Goal: Information Seeking & Learning: Learn about a topic

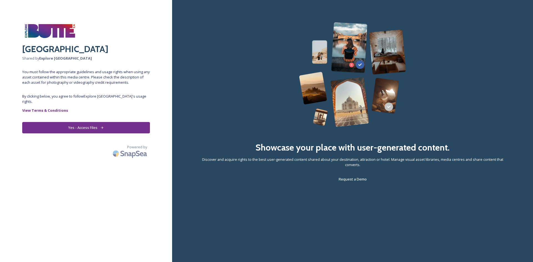
click at [99, 124] on button "Yes - Access Files" at bounding box center [86, 127] width 128 height 11
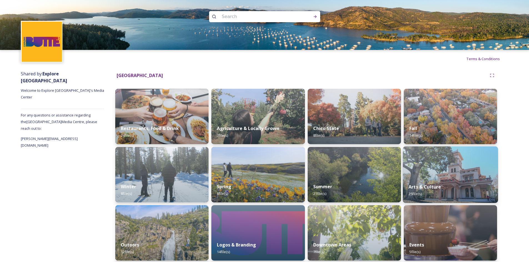
scroll to position [4, 0]
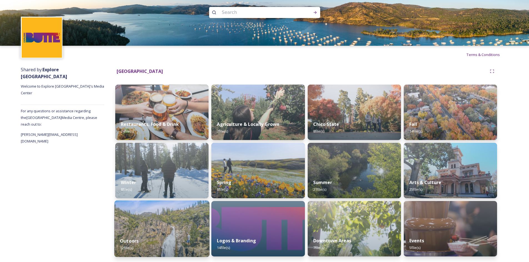
click at [167, 233] on div "Outoors 12 file(s)" at bounding box center [161, 244] width 95 height 25
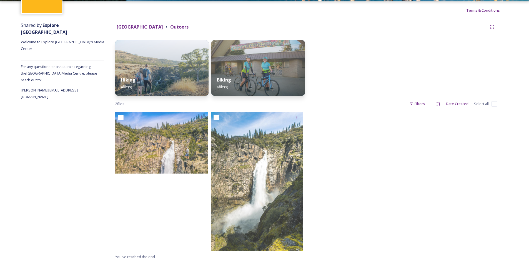
scroll to position [49, 0]
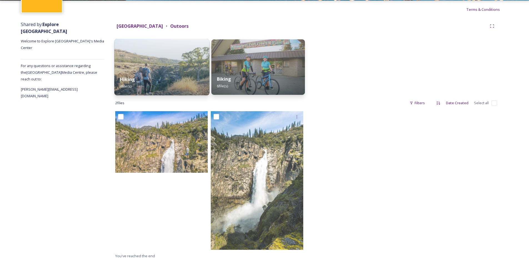
click at [173, 67] on img at bounding box center [161, 67] width 95 height 57
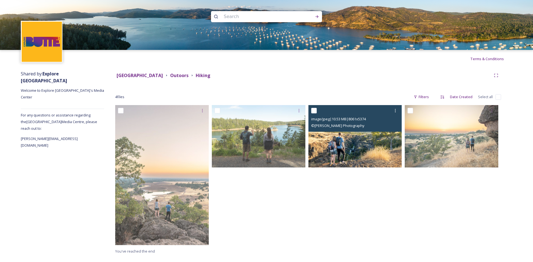
click at [358, 144] on img at bounding box center [355, 136] width 94 height 62
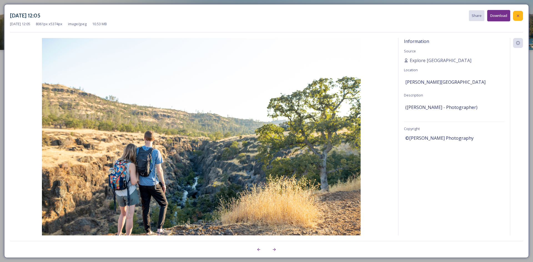
click at [516, 16] on icon at bounding box center [518, 16] width 4 height 4
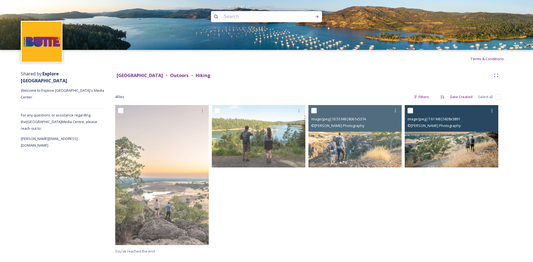
click at [473, 150] on img at bounding box center [452, 136] width 94 height 62
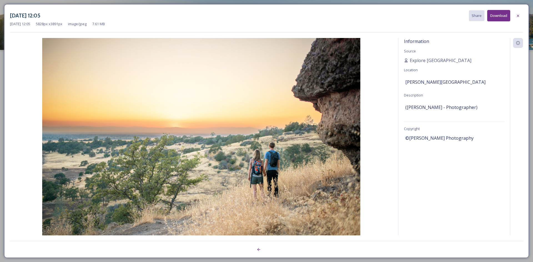
click at [516, 16] on icon at bounding box center [518, 16] width 4 height 4
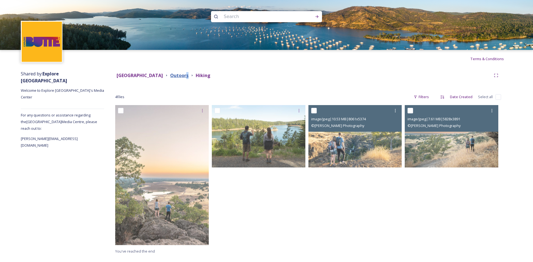
click at [170, 76] on strong "Outoors" at bounding box center [179, 75] width 18 height 6
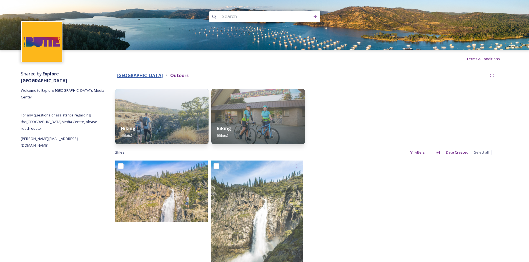
click at [129, 76] on strong "[GEOGRAPHIC_DATA]" at bounding box center [140, 75] width 46 height 6
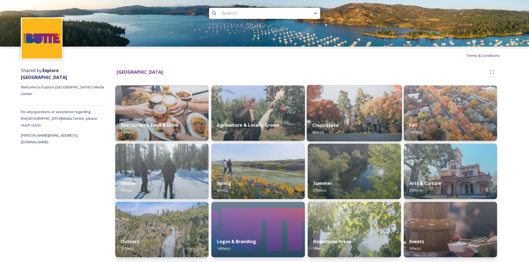
scroll to position [4, 0]
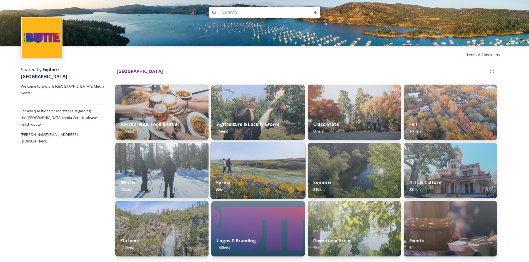
click at [228, 178] on div "Spring 8 file(s)" at bounding box center [257, 186] width 95 height 25
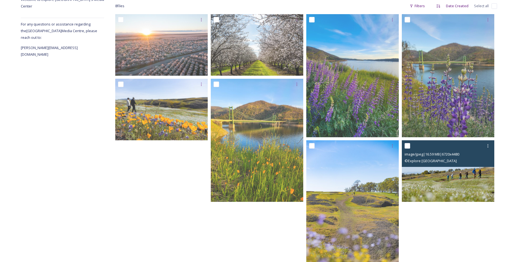
scroll to position [120, 0]
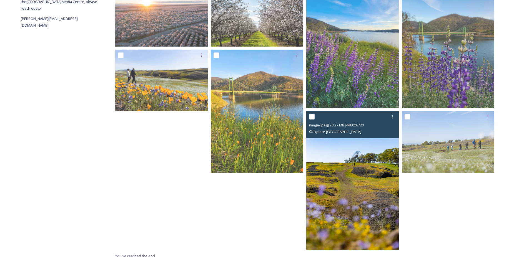
click at [356, 191] on img at bounding box center [352, 180] width 92 height 139
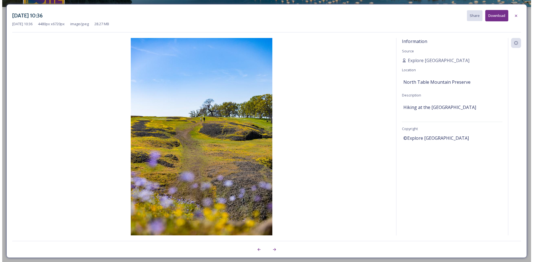
scroll to position [43, 0]
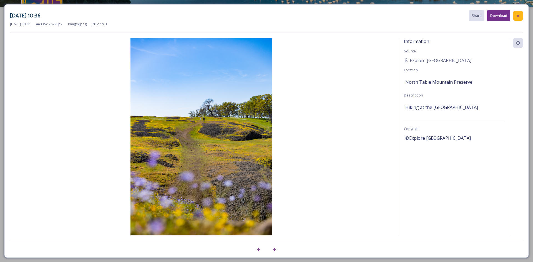
click at [517, 14] on icon at bounding box center [518, 16] width 4 height 4
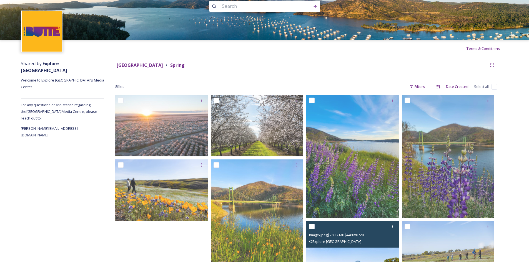
scroll to position [9, 0]
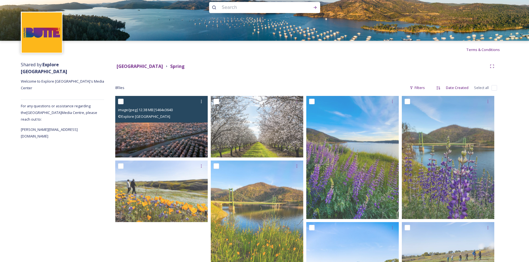
click at [156, 137] on img at bounding box center [161, 127] width 92 height 62
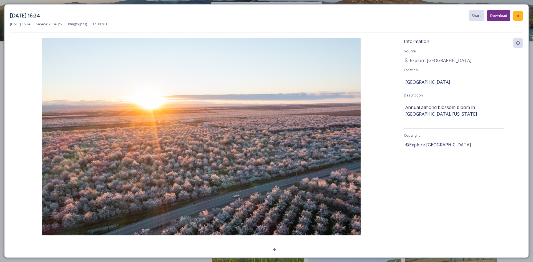
click at [518, 18] on div at bounding box center [518, 16] width 10 height 10
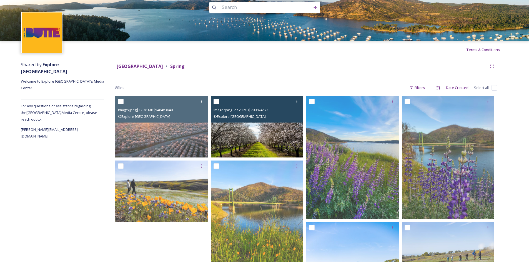
click at [270, 135] on img at bounding box center [257, 127] width 92 height 62
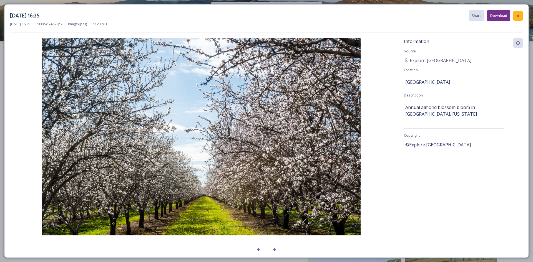
click at [517, 16] on icon at bounding box center [518, 16] width 4 height 4
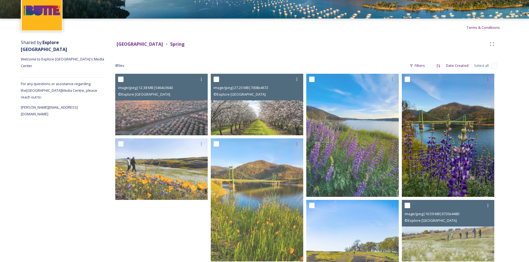
scroll to position [0, 0]
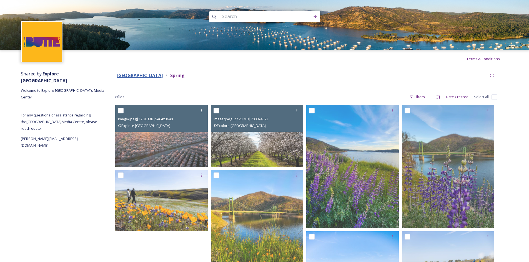
drag, startPoint x: 136, startPoint y: 76, endPoint x: 146, endPoint y: 83, distance: 12.7
click at [136, 76] on strong "[GEOGRAPHIC_DATA]" at bounding box center [140, 75] width 46 height 6
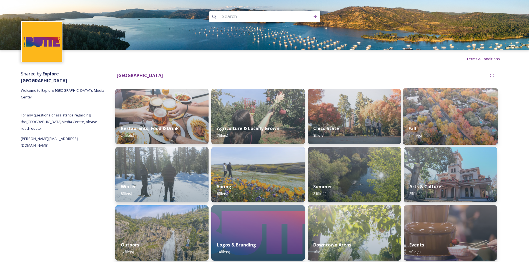
click at [436, 134] on div "Fall 14 file(s)" at bounding box center [450, 132] width 95 height 25
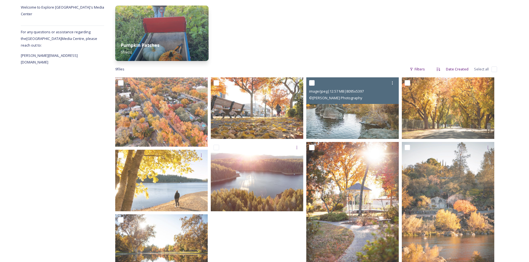
scroll to position [114, 0]
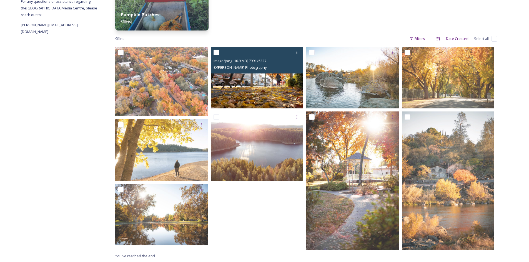
click at [256, 96] on img at bounding box center [257, 78] width 92 height 62
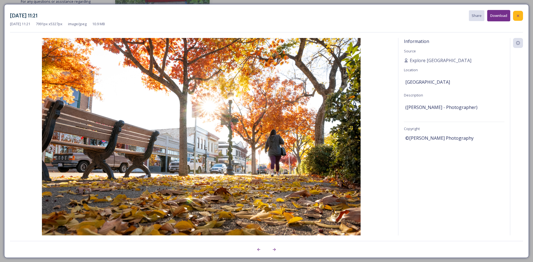
click at [519, 17] on icon at bounding box center [518, 16] width 4 height 4
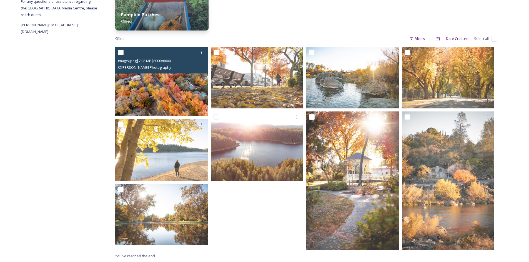
click at [171, 97] on img at bounding box center [161, 81] width 92 height 69
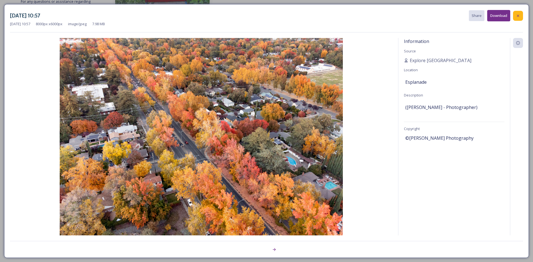
click at [517, 16] on icon at bounding box center [518, 16] width 4 height 4
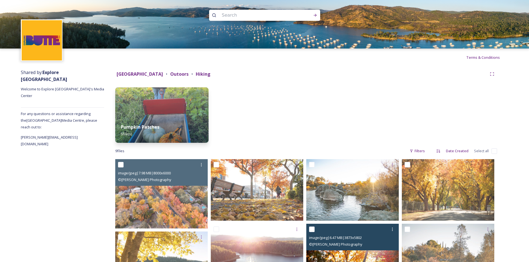
scroll to position [0, 0]
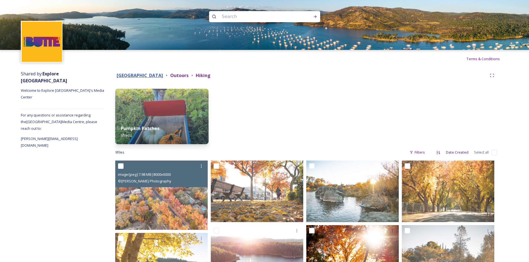
click at [142, 77] on strong "[GEOGRAPHIC_DATA]" at bounding box center [140, 75] width 46 height 6
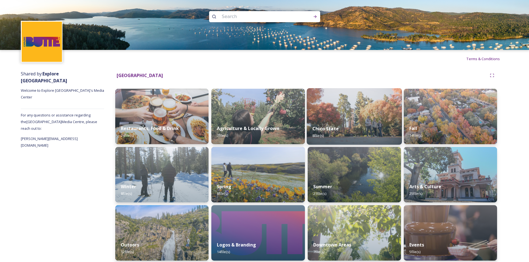
click at [346, 127] on div "Chico State 8 file(s)" at bounding box center [353, 132] width 95 height 25
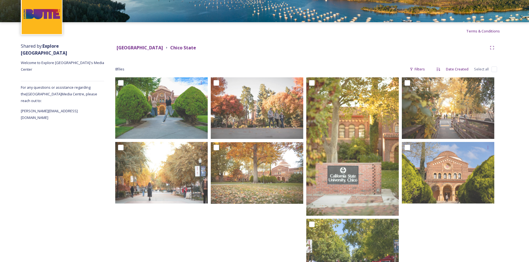
scroll to position [58, 0]
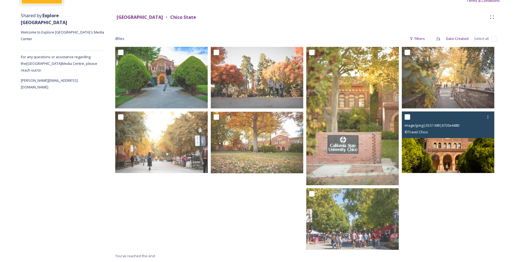
click at [451, 158] on img at bounding box center [448, 143] width 92 height 62
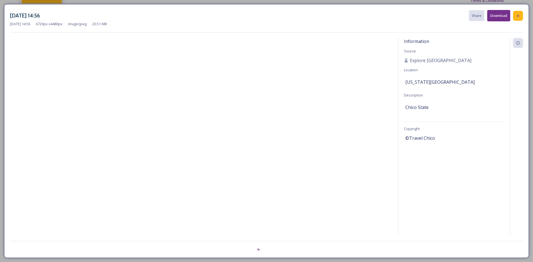
click at [517, 15] on icon at bounding box center [518, 16] width 4 height 4
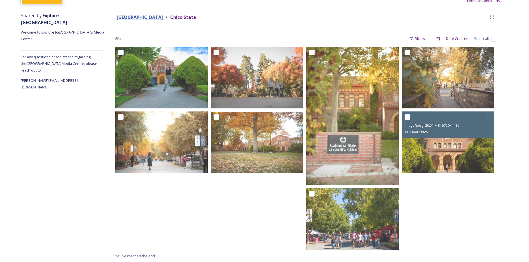
drag, startPoint x: 133, startPoint y: 17, endPoint x: 337, endPoint y: 125, distance: 230.7
click at [134, 17] on strong "[GEOGRAPHIC_DATA]" at bounding box center [140, 17] width 46 height 6
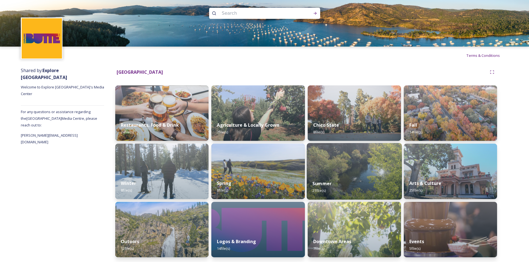
scroll to position [4, 0]
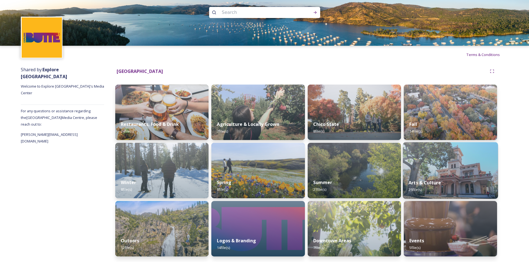
click at [461, 165] on img at bounding box center [450, 170] width 95 height 57
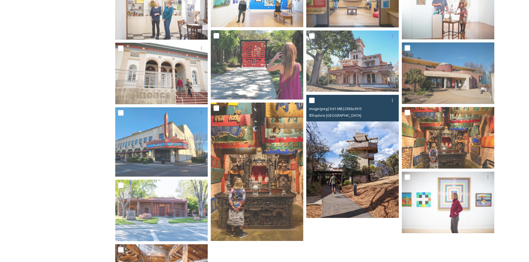
scroll to position [306, 0]
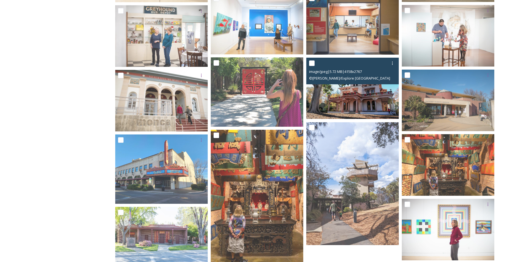
click at [358, 104] on img at bounding box center [352, 89] width 92 height 62
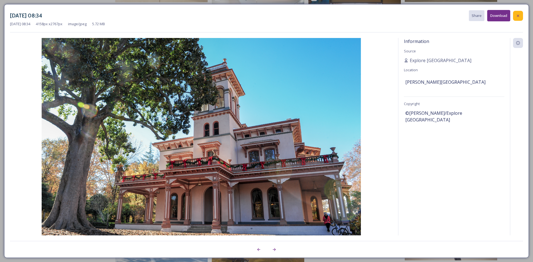
click at [520, 14] on icon at bounding box center [518, 16] width 4 height 4
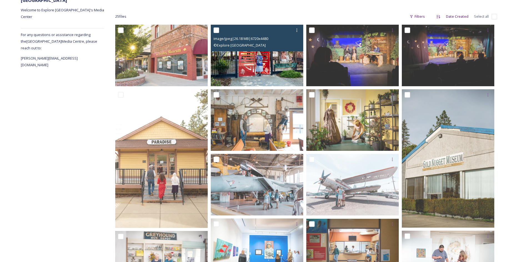
scroll to position [1, 0]
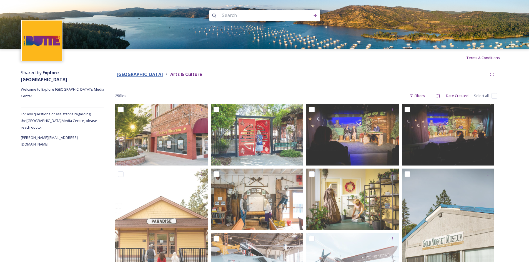
click at [136, 74] on strong "[GEOGRAPHIC_DATA]" at bounding box center [140, 74] width 46 height 6
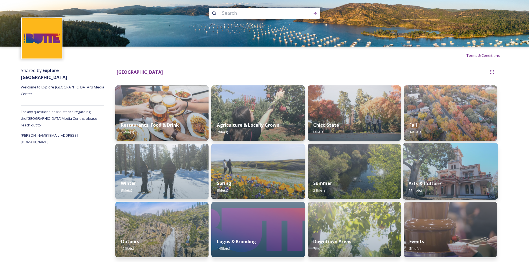
scroll to position [4, 0]
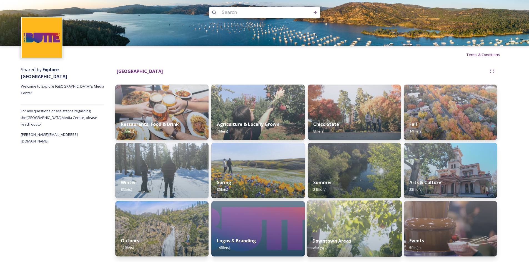
click at [345, 233] on div "Downtown Areas 7 file(s)" at bounding box center [353, 244] width 95 height 25
